Goal: Transaction & Acquisition: Download file/media

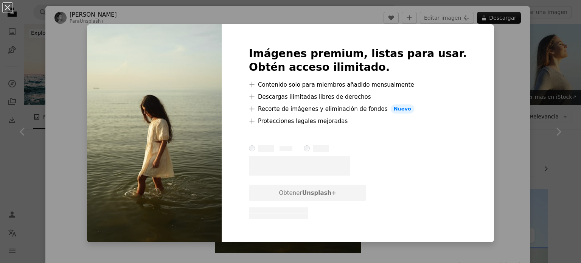
scroll to position [5752, 0]
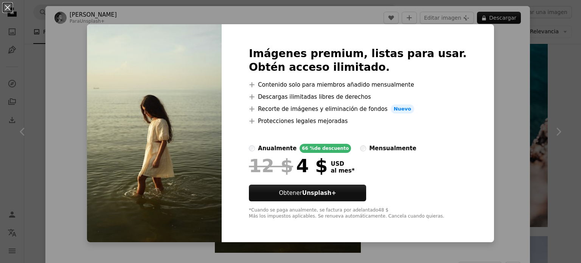
click at [458, 87] on div "Imágenes premium, listas para usar. Obtén acceso ilimitado. A plus sign Conteni…" at bounding box center [358, 133] width 272 height 218
click at [9, 6] on button "An X shape" at bounding box center [7, 7] width 9 height 9
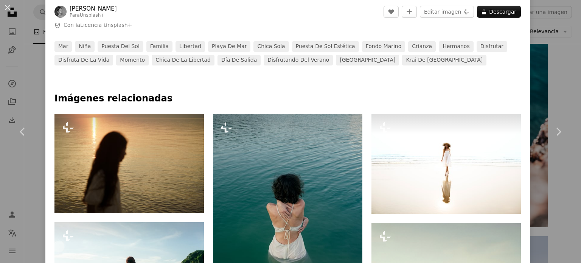
scroll to position [378, 0]
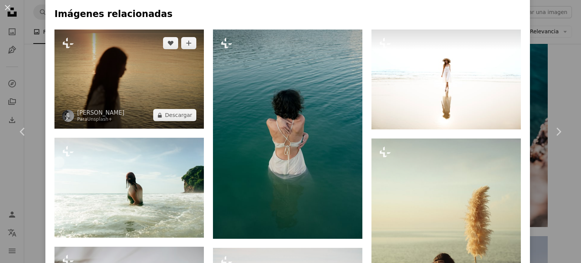
click at [129, 82] on img at bounding box center [128, 79] width 149 height 99
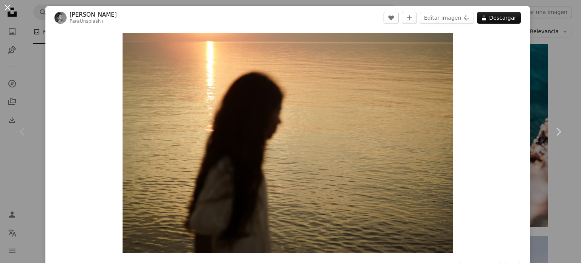
click at [6, 7] on button "An X shape" at bounding box center [7, 7] width 9 height 9
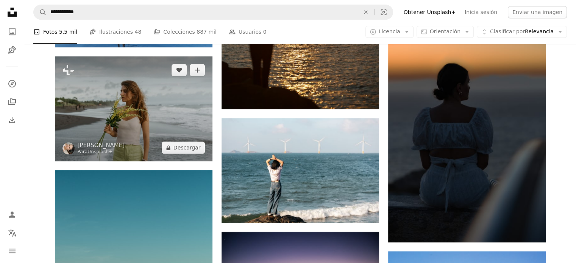
scroll to position [6206, 0]
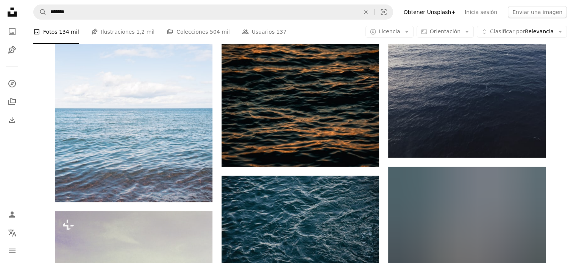
scroll to position [5373, 0]
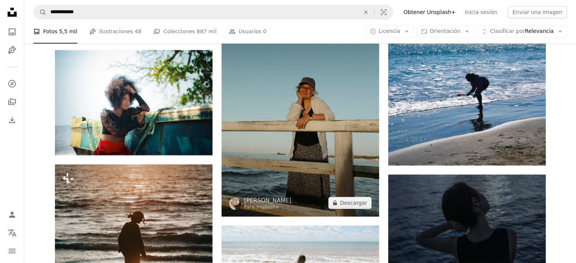
scroll to position [6660, 0]
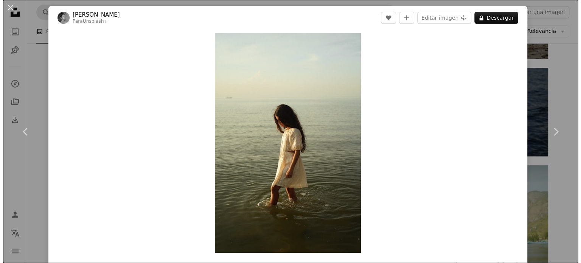
scroll to position [5752, 0]
